Goal: Task Accomplishment & Management: Manage account settings

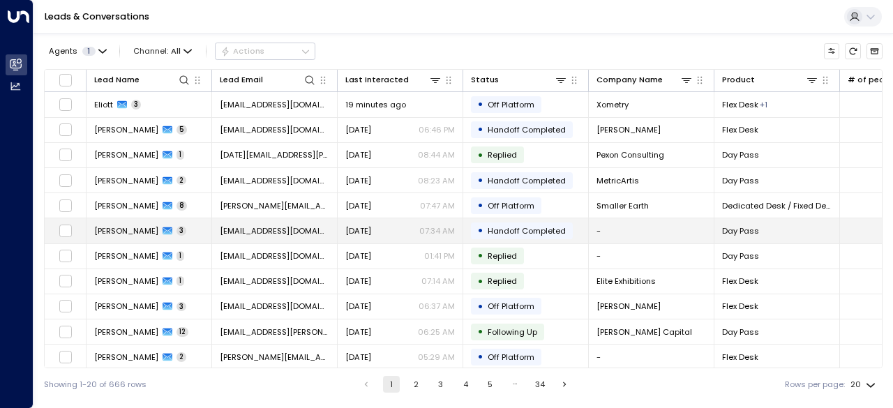
click at [110, 229] on span "[PERSON_NAME]" at bounding box center [126, 230] width 64 height 11
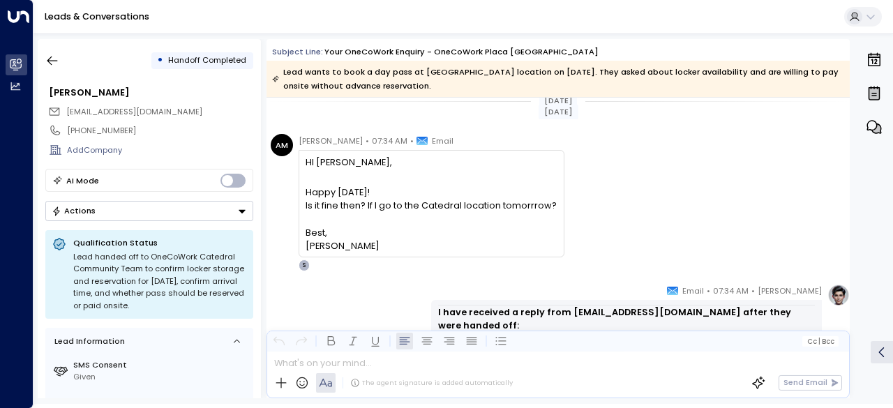
scroll to position [681, 0]
click at [59, 63] on icon "button" at bounding box center [52, 61] width 14 height 14
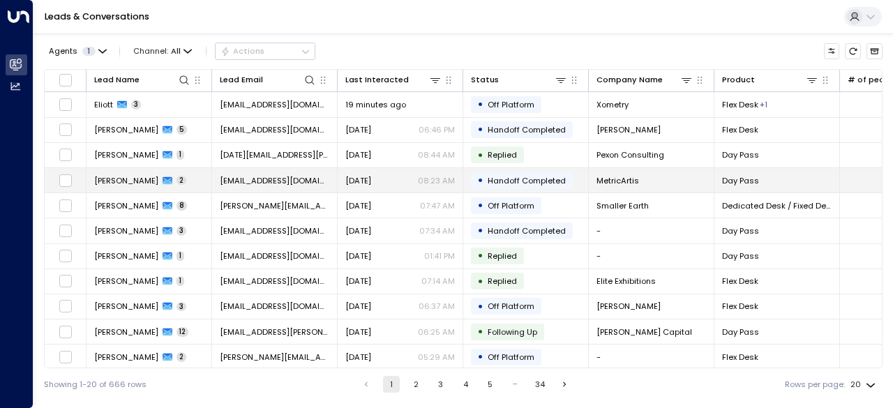
click at [110, 184] on span "[PERSON_NAME]" at bounding box center [126, 180] width 64 height 11
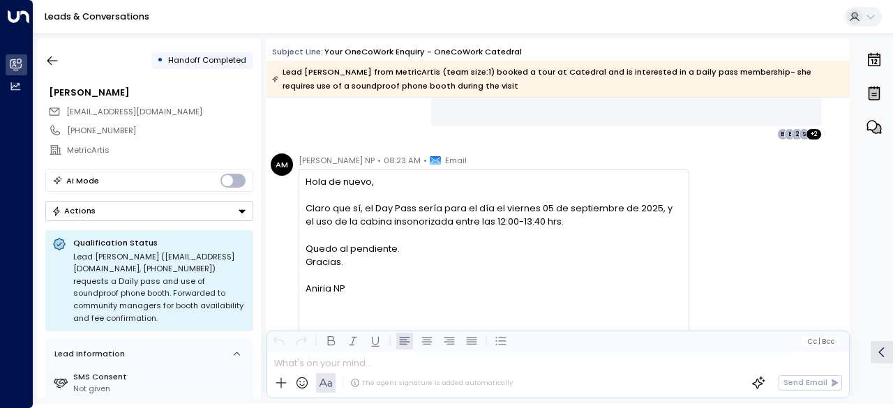
scroll to position [618, 0]
click at [58, 54] on icon "button" at bounding box center [52, 61] width 14 height 14
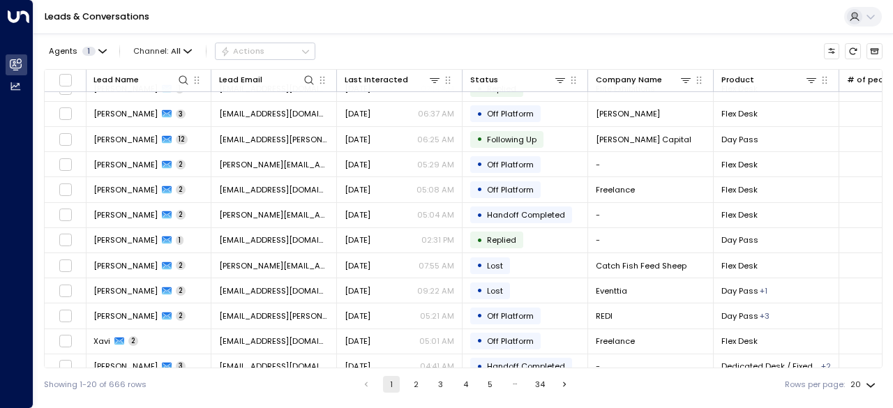
scroll to position [197, 1]
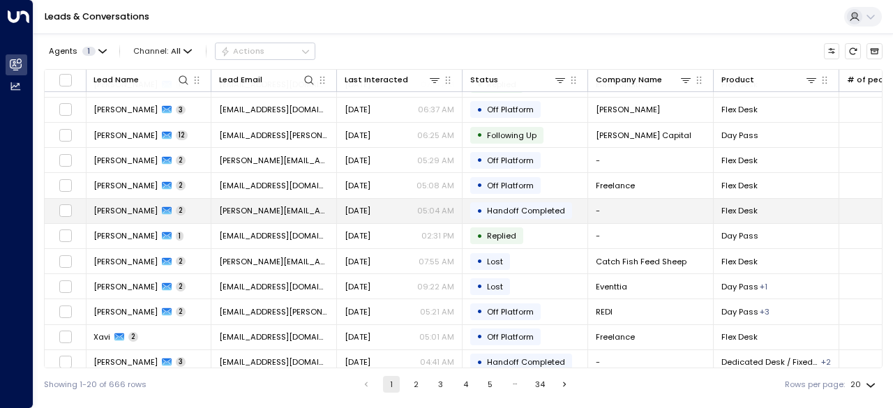
click at [129, 209] on span "[PERSON_NAME]" at bounding box center [125, 210] width 64 height 11
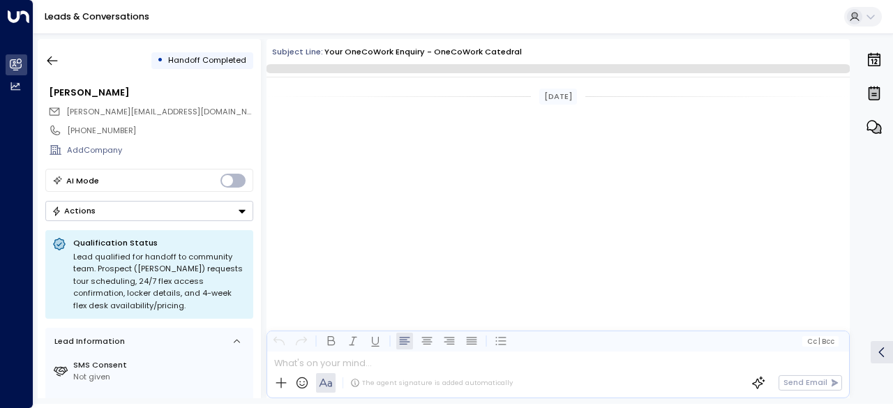
scroll to position [943, 0]
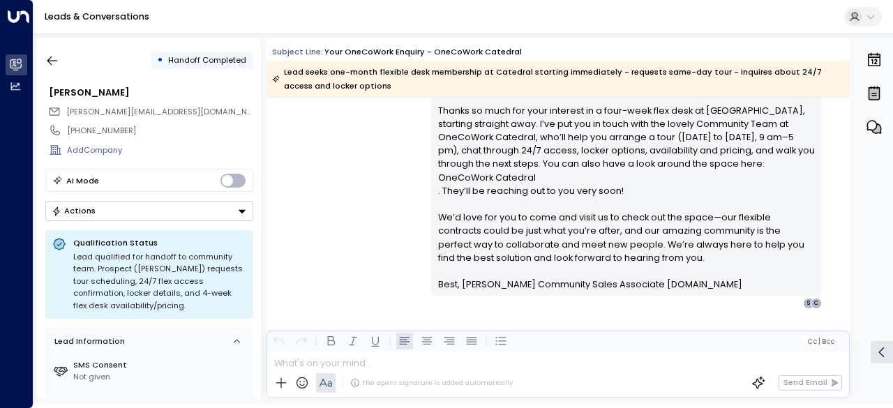
click at [397, 186] on div "[PERSON_NAME] • 05:04 AM • Email I have received a reply from [PERSON_NAME][EMA…" at bounding box center [557, 128] width 583 height 361
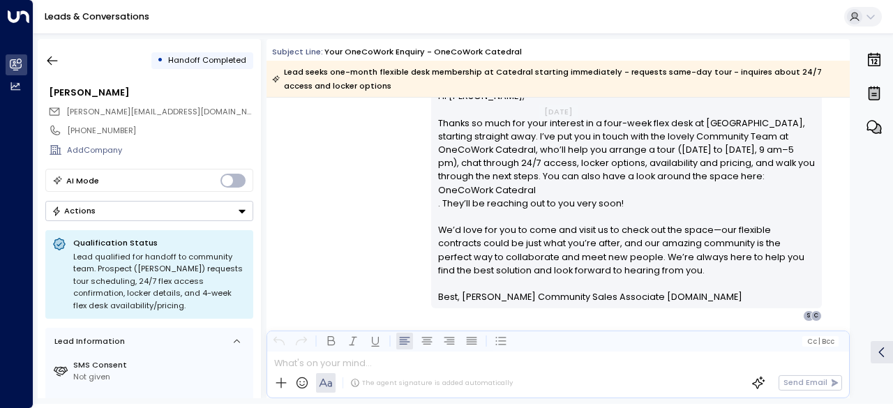
scroll to position [929, 0]
drag, startPoint x: 397, startPoint y: 186, endPoint x: 361, endPoint y: 201, distance: 38.5
click at [361, 201] on div "[PERSON_NAME] • 05:04 AM • Email I have received a reply from [PERSON_NAME][EMA…" at bounding box center [557, 142] width 583 height 361
click at [54, 54] on icon "button" at bounding box center [52, 61] width 14 height 14
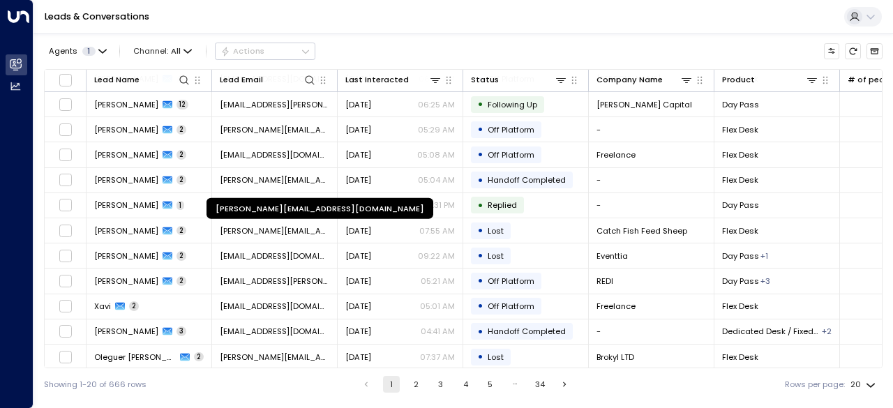
scroll to position [223, 0]
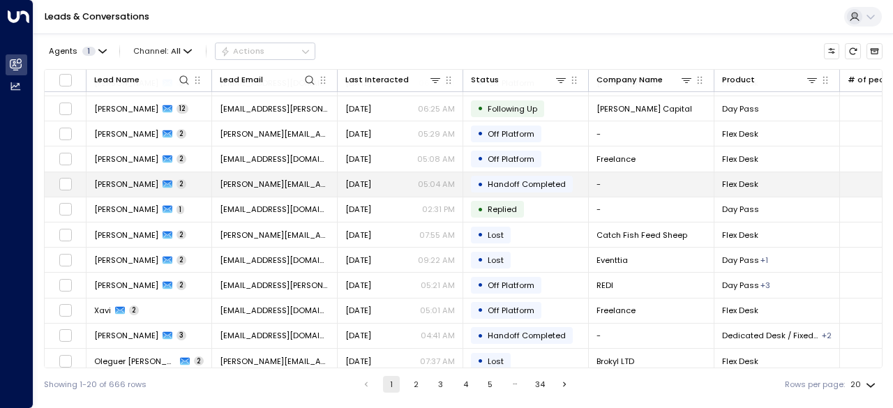
click at [133, 180] on span "[PERSON_NAME]" at bounding box center [126, 184] width 64 height 11
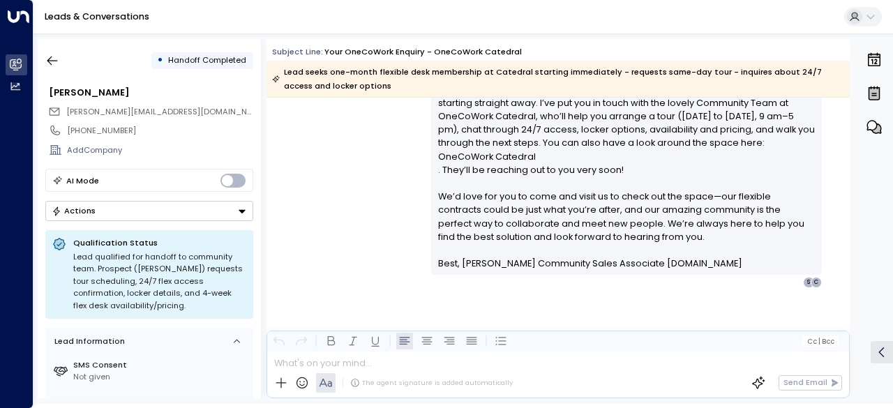
scroll to position [965, 0]
click at [46, 63] on icon "button" at bounding box center [52, 61] width 14 height 14
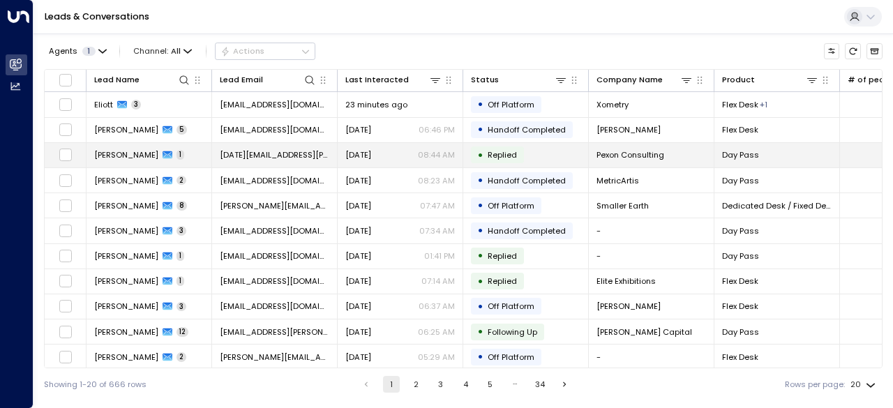
click at [112, 142] on td "[PERSON_NAME] 5" at bounding box center [149, 130] width 126 height 24
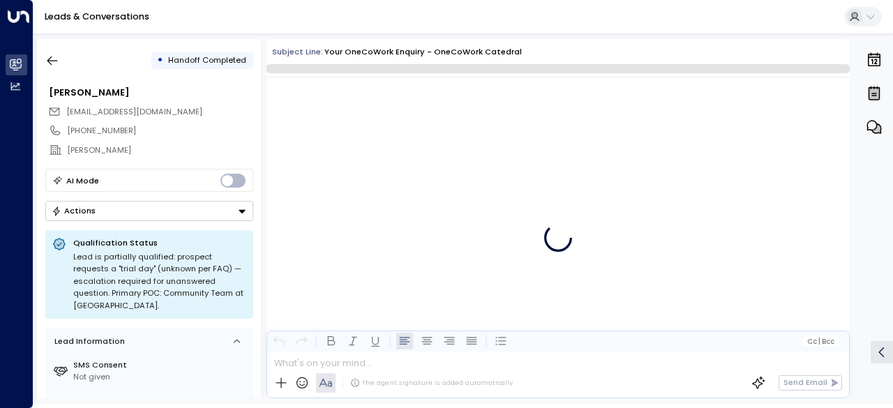
scroll to position [1670, 0]
